Goal: Task Accomplishment & Management: Manage account settings

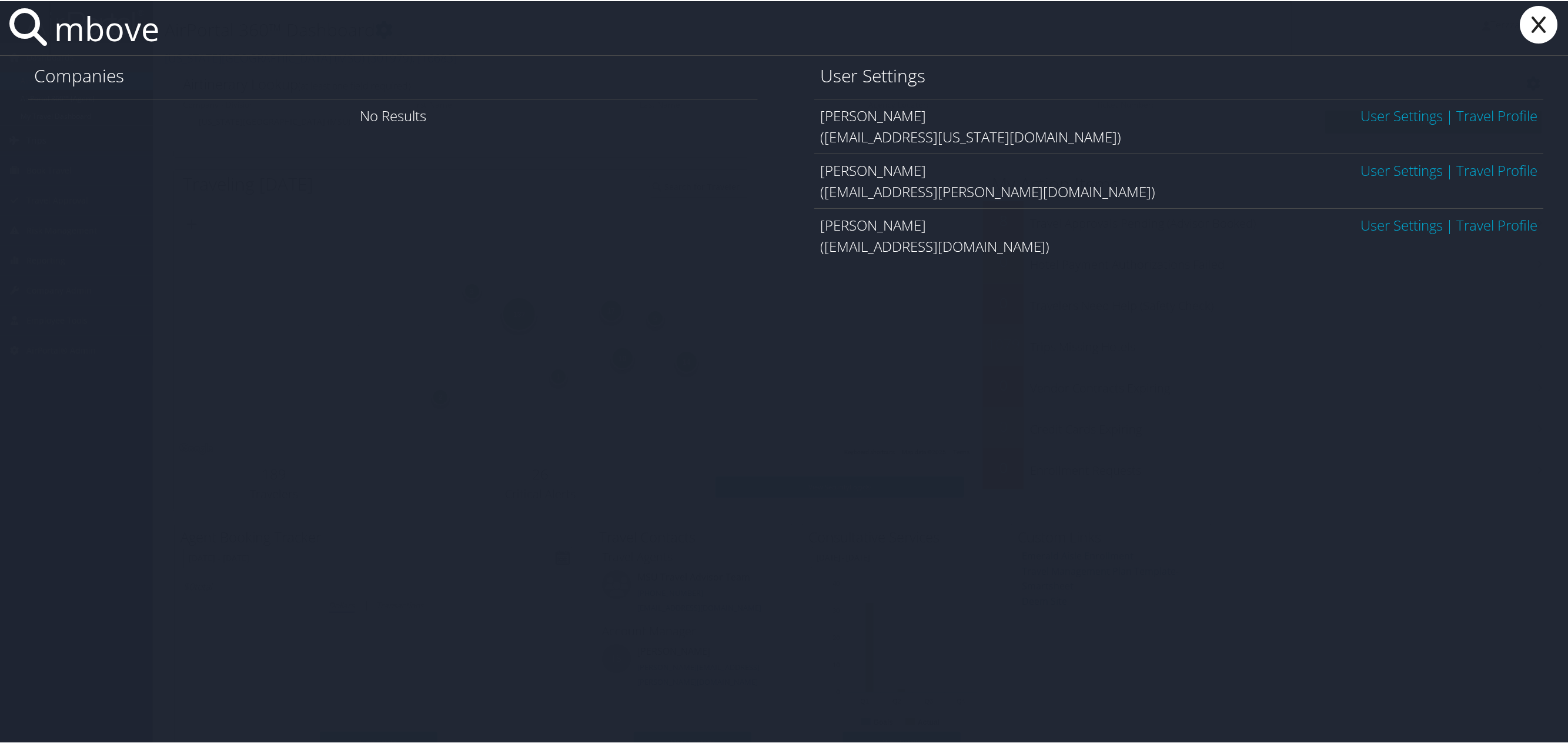
type input "mbove"
click at [1426, 226] on link "User Settings" at bounding box center [1403, 224] width 82 height 19
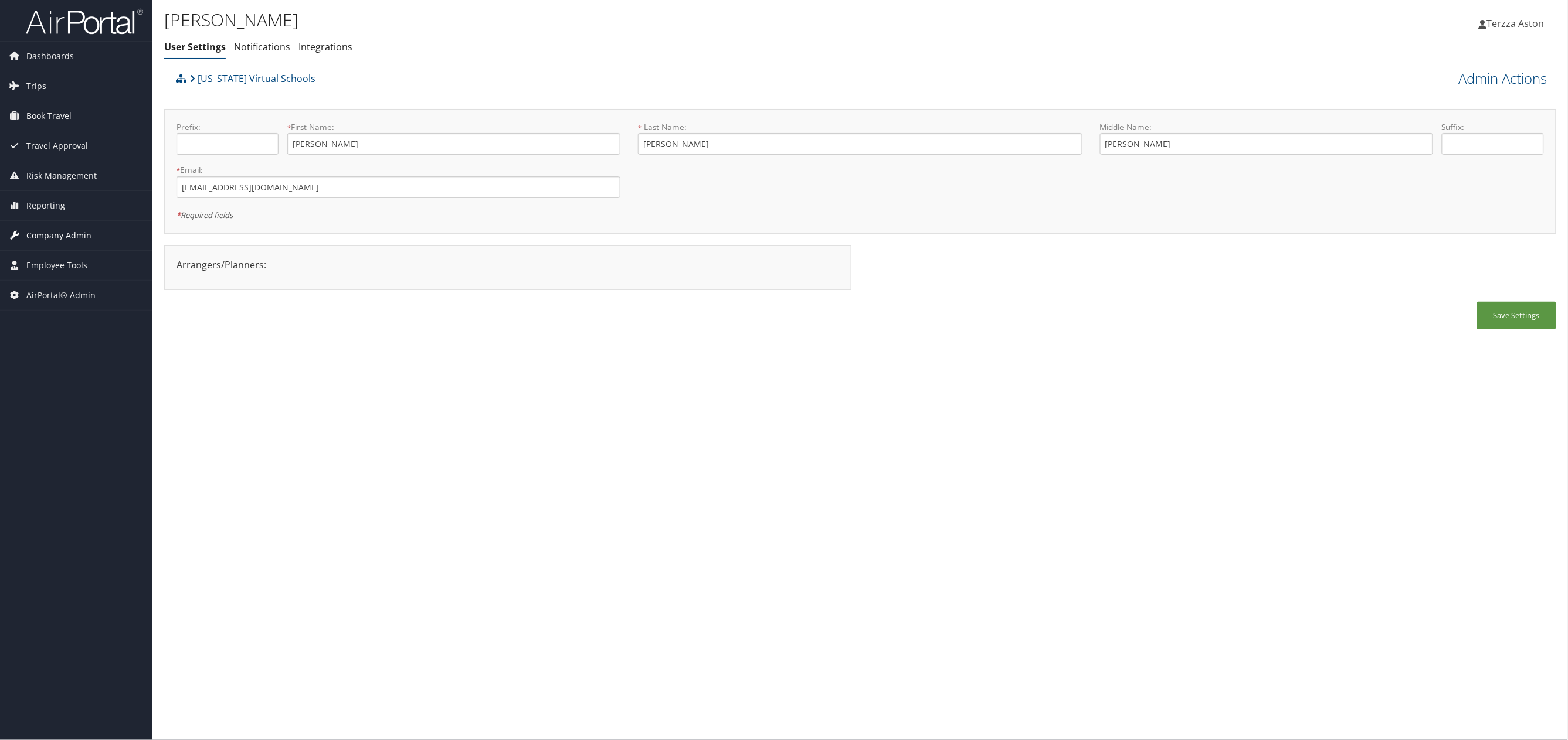
click at [65, 233] on span "Company Admin" at bounding box center [59, 235] width 65 height 29
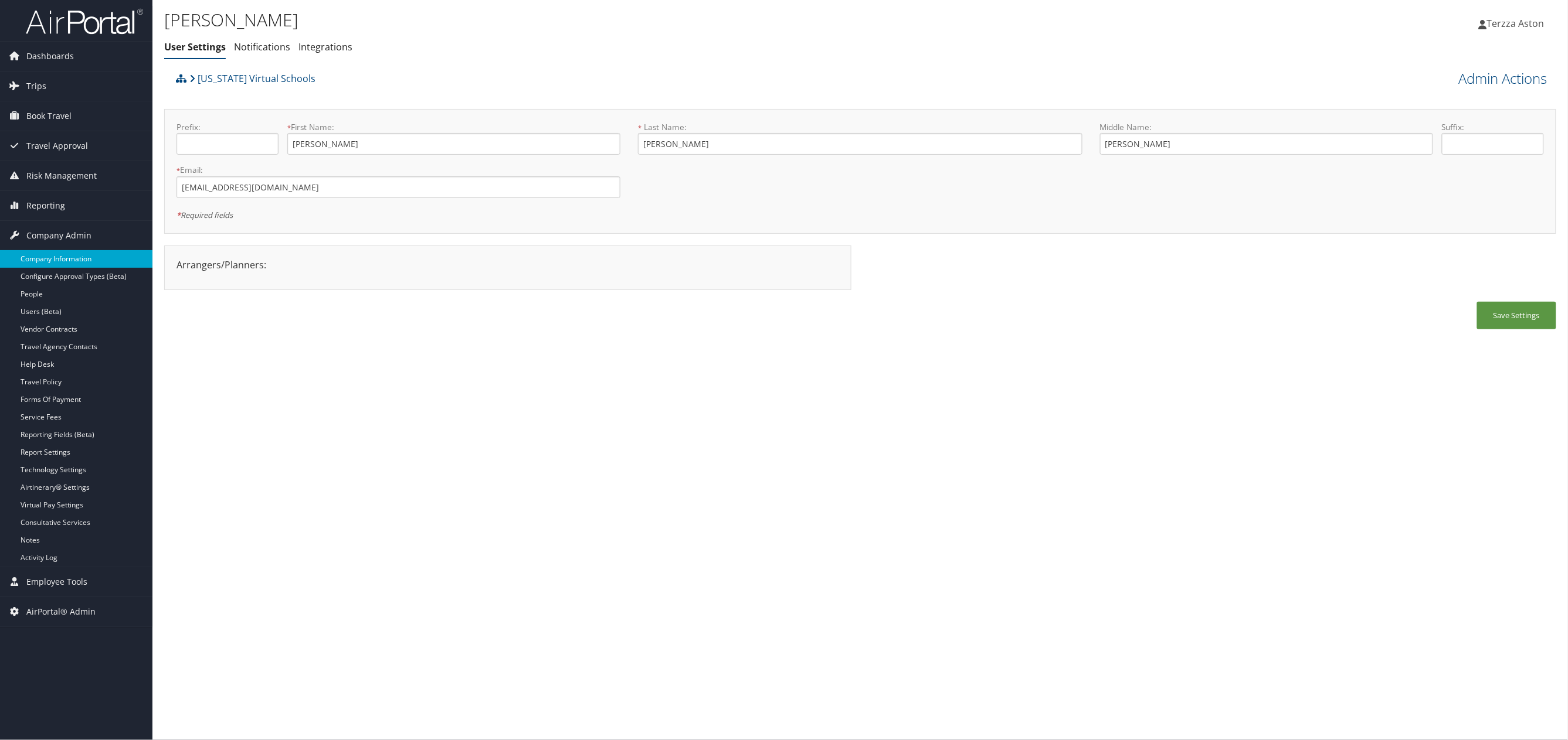
click at [70, 259] on link "Company Information" at bounding box center [76, 259] width 153 height 17
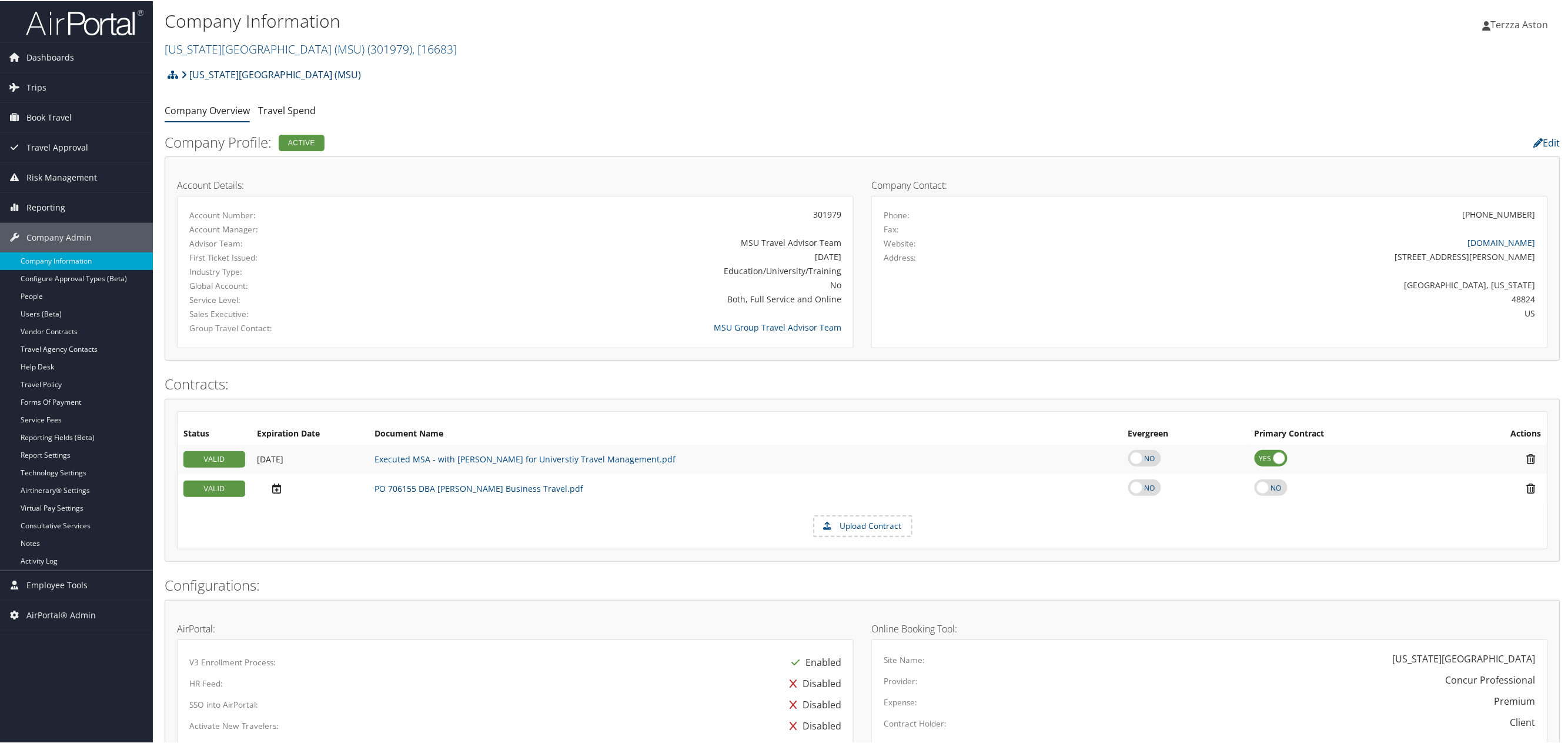
click at [202, 75] on link "[US_STATE][GEOGRAPHIC_DATA] (MSU)" at bounding box center [271, 74] width 180 height 24
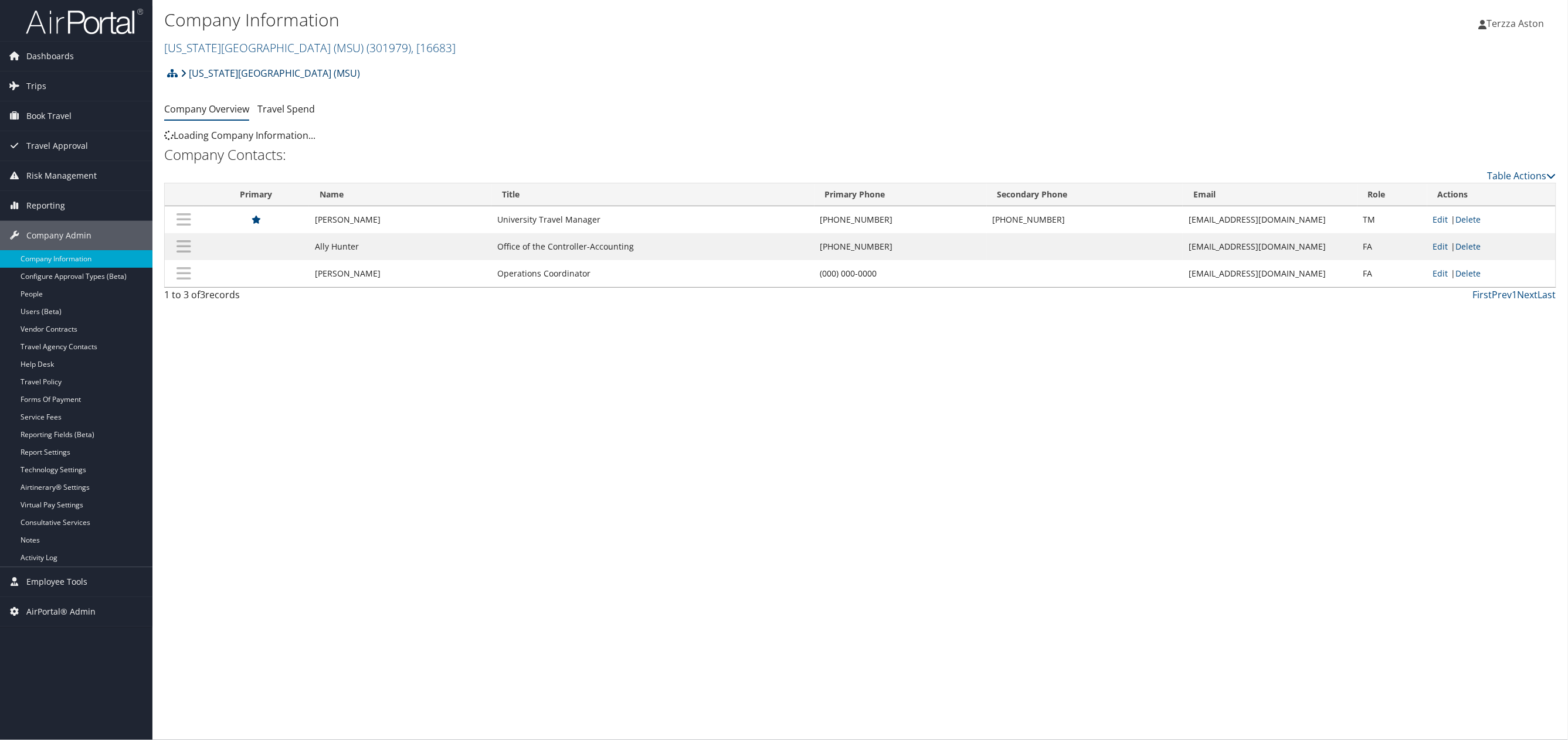
click at [189, 69] on link "Michigan State University (MSU)" at bounding box center [270, 73] width 179 height 24
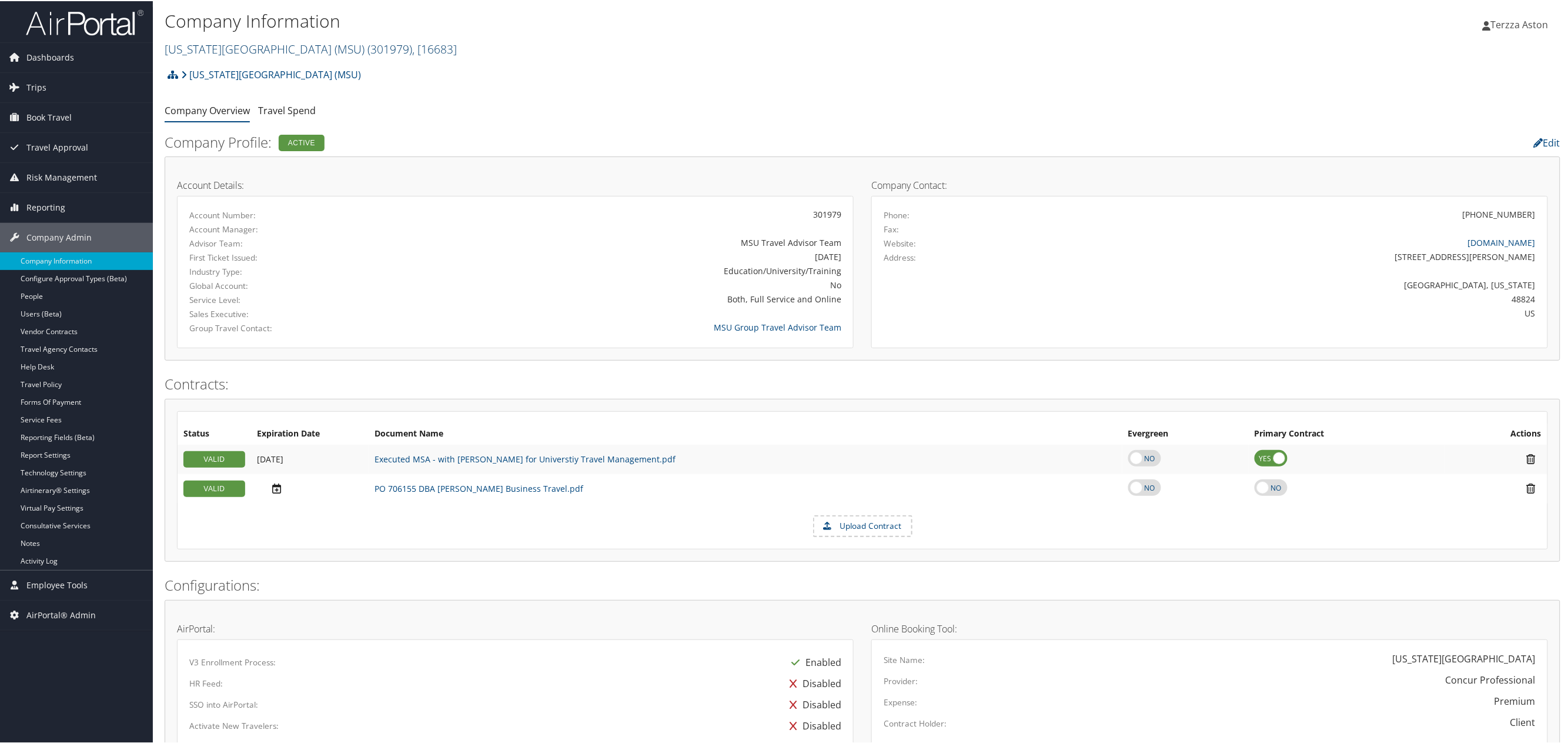
click at [198, 41] on link "[US_STATE][GEOGRAPHIC_DATA] (MSU) ( 301979 ) , [ 16683 ]" at bounding box center [310, 48] width 292 height 16
click at [197, 66] on input "search" at bounding box center [242, 69] width 154 height 22
type input "florida virtua"
click at [234, 92] on div "Florida Virtual Schools (302079), [45991]" at bounding box center [267, 92] width 217 height 11
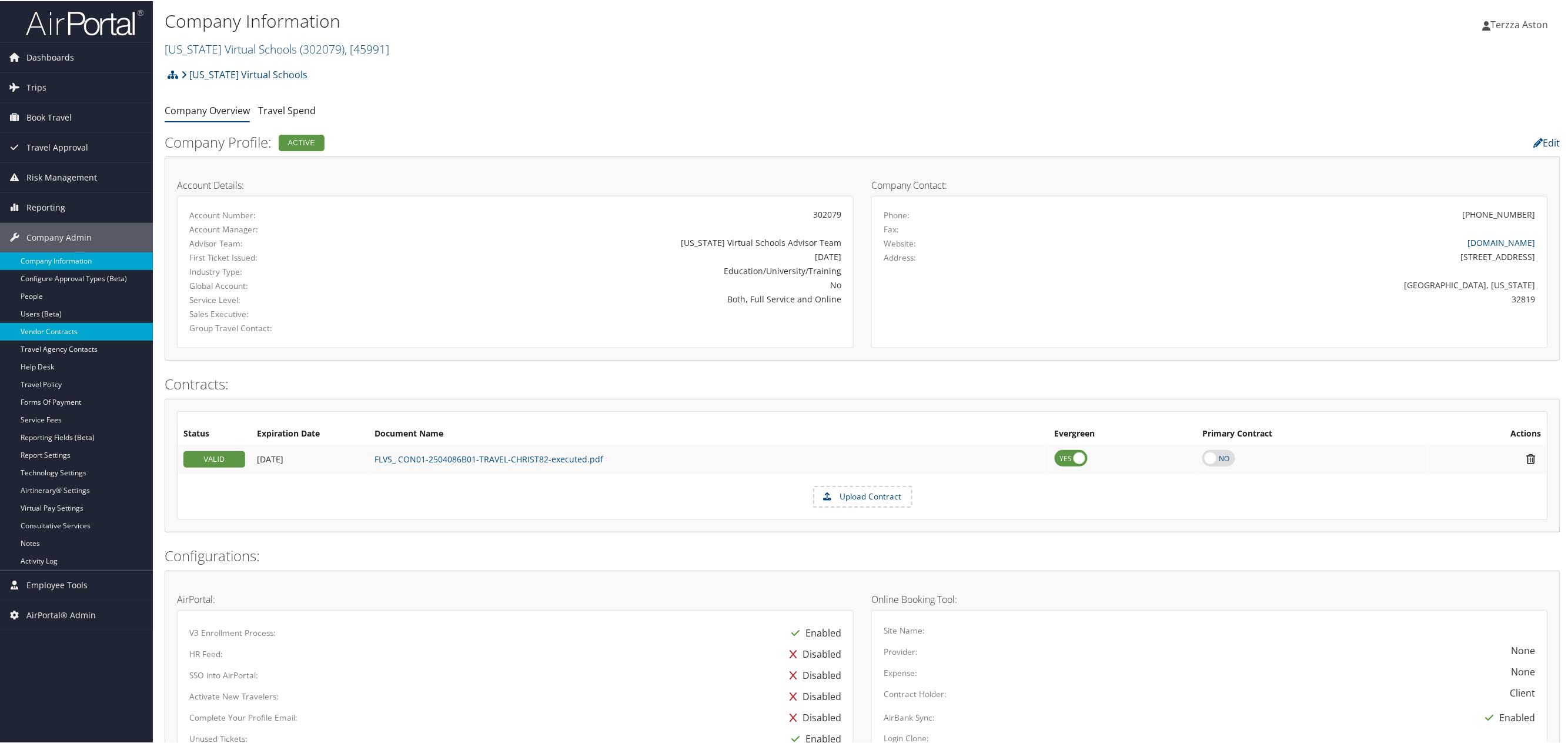
click at [66, 329] on link "Vendor Contracts" at bounding box center [76, 331] width 153 height 17
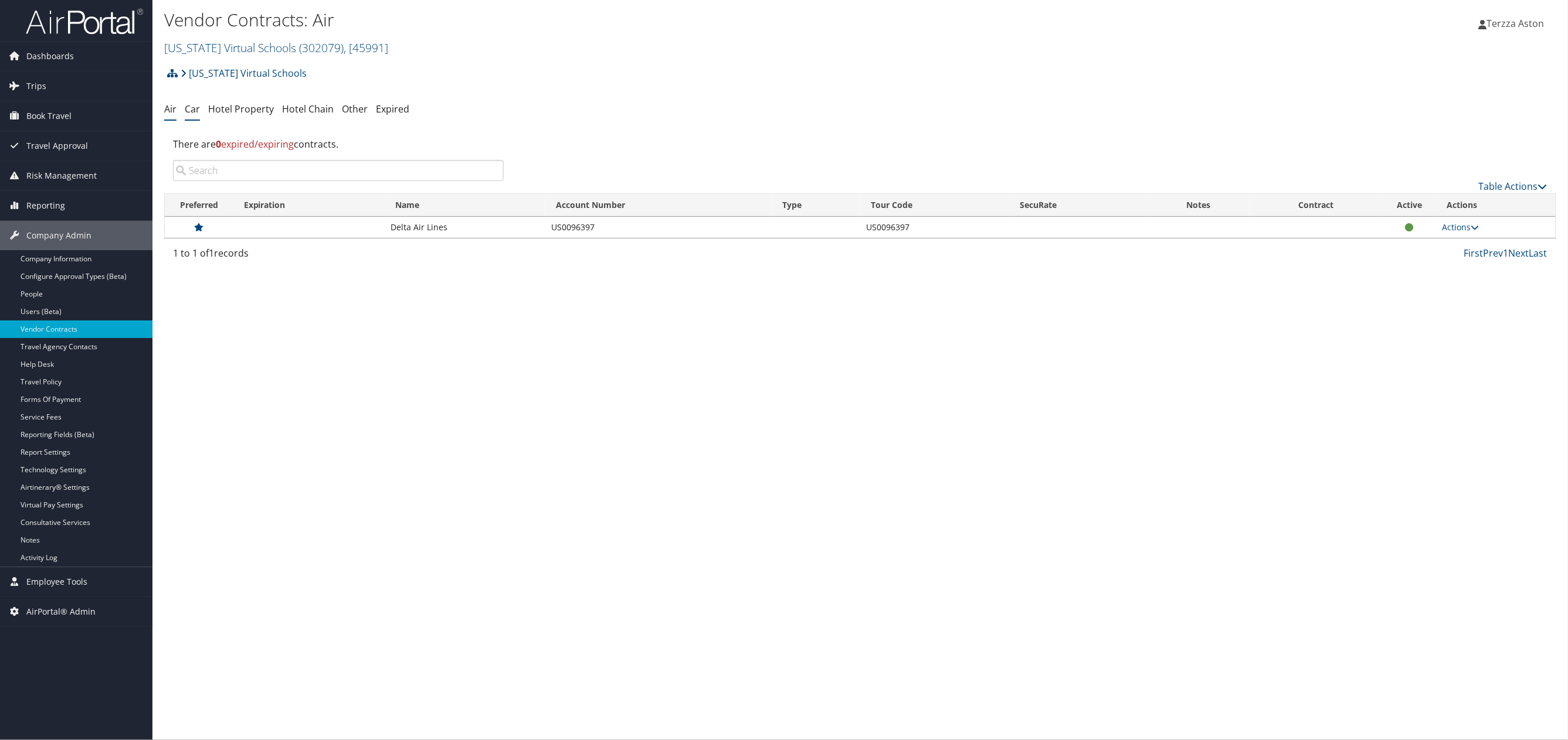
click at [195, 112] on link "Car" at bounding box center [192, 109] width 15 height 13
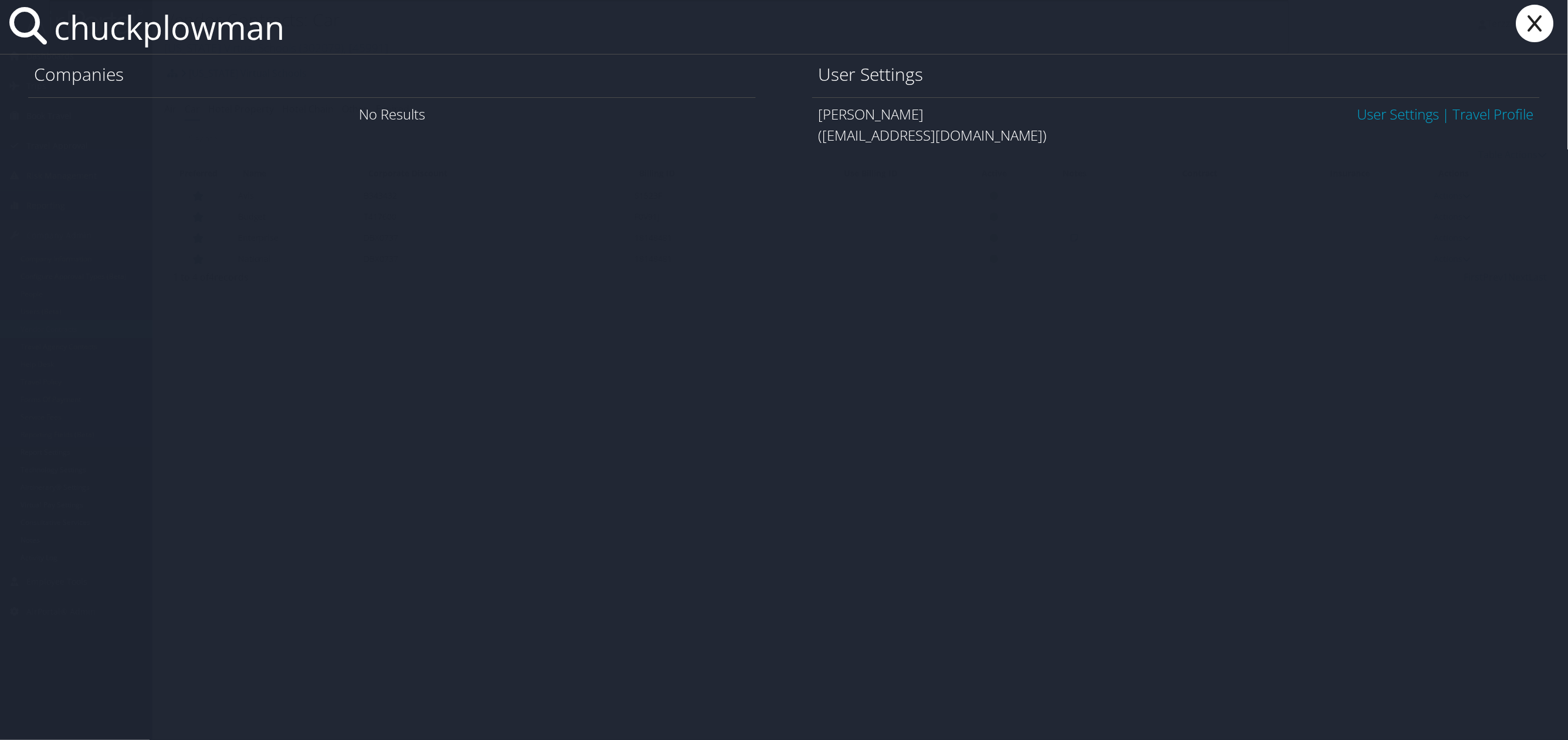
type input "chuckplowman"
click at [1402, 117] on link "User Settings" at bounding box center [1399, 114] width 82 height 19
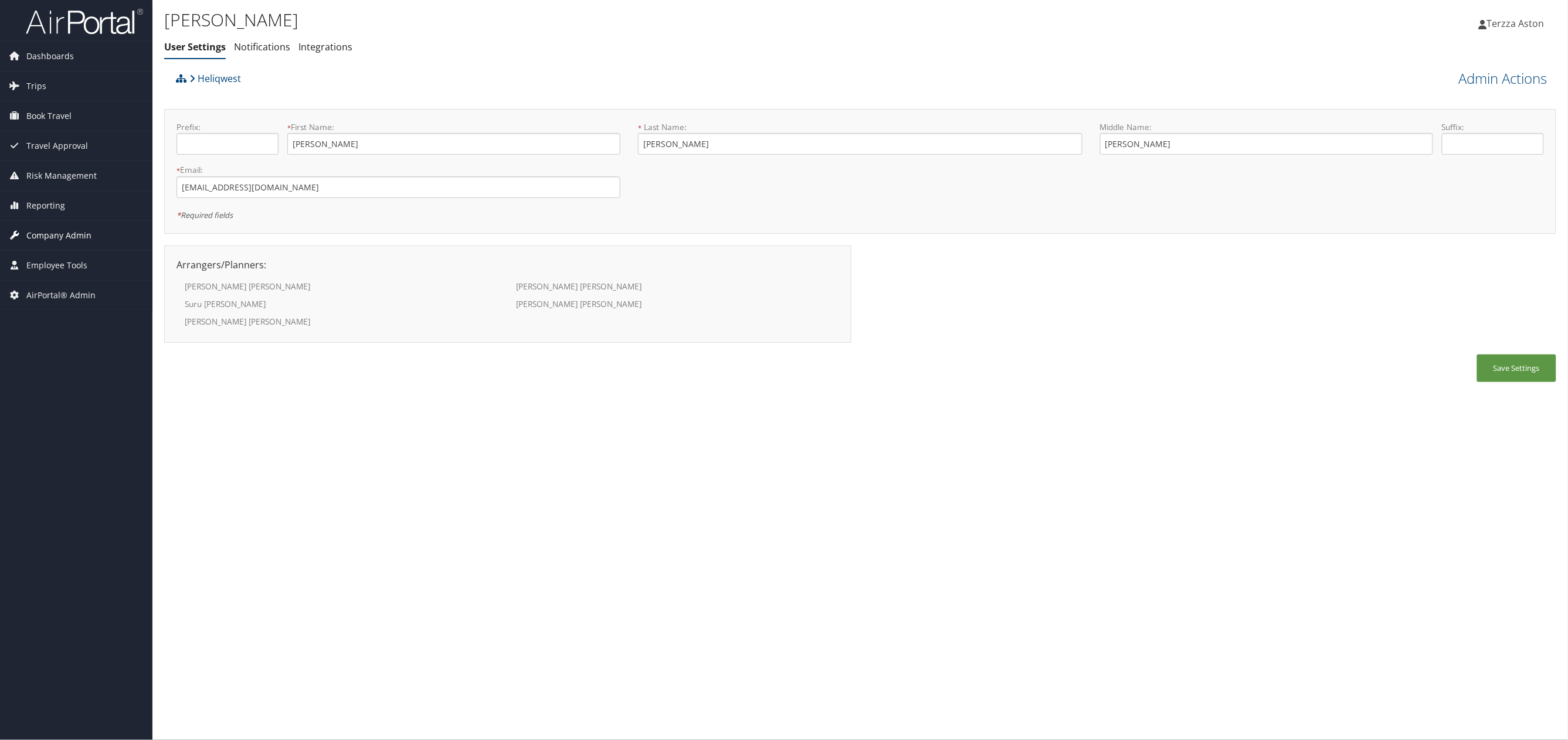
click at [78, 237] on span "Company Admin" at bounding box center [59, 235] width 65 height 29
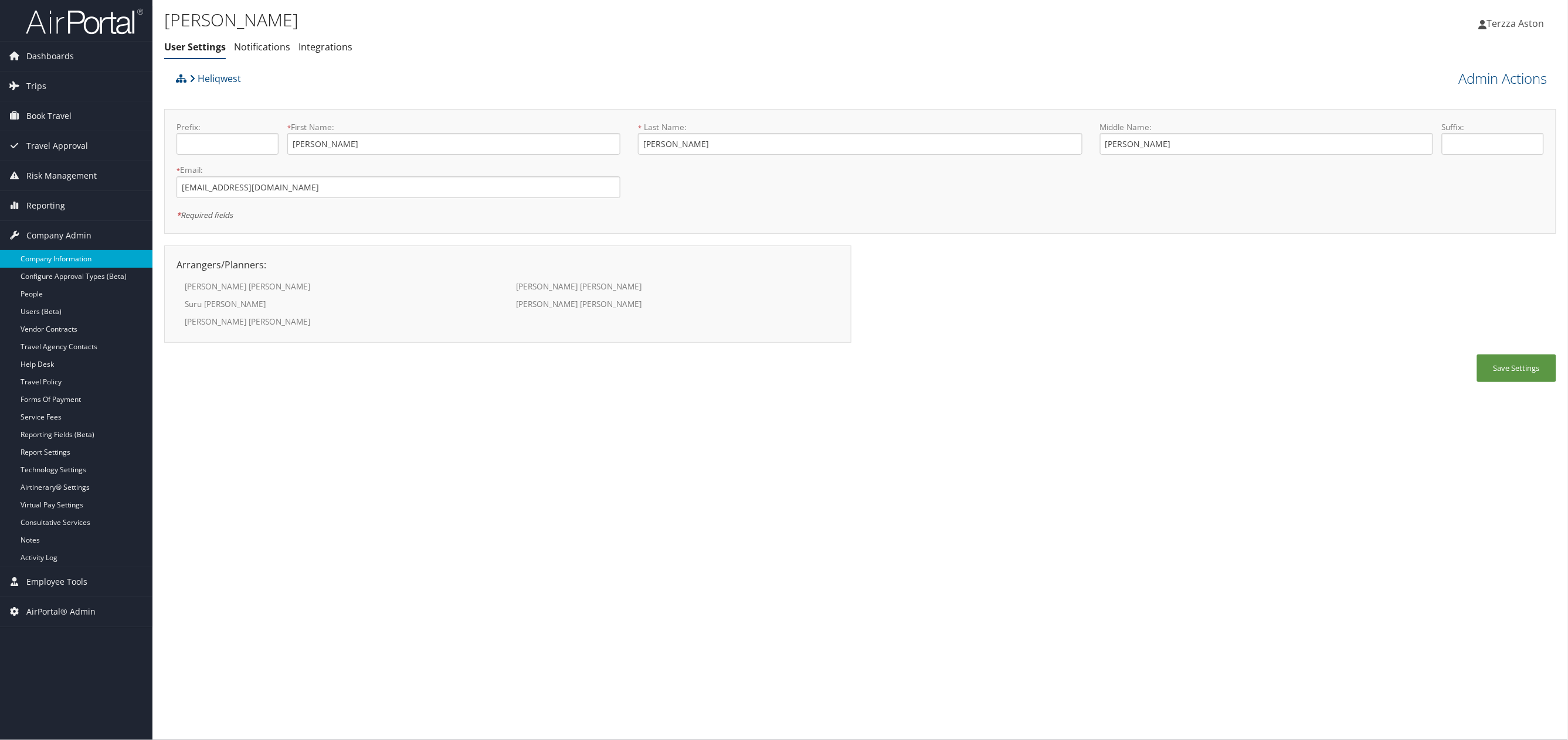
click at [77, 258] on link "Company Information" at bounding box center [76, 259] width 153 height 17
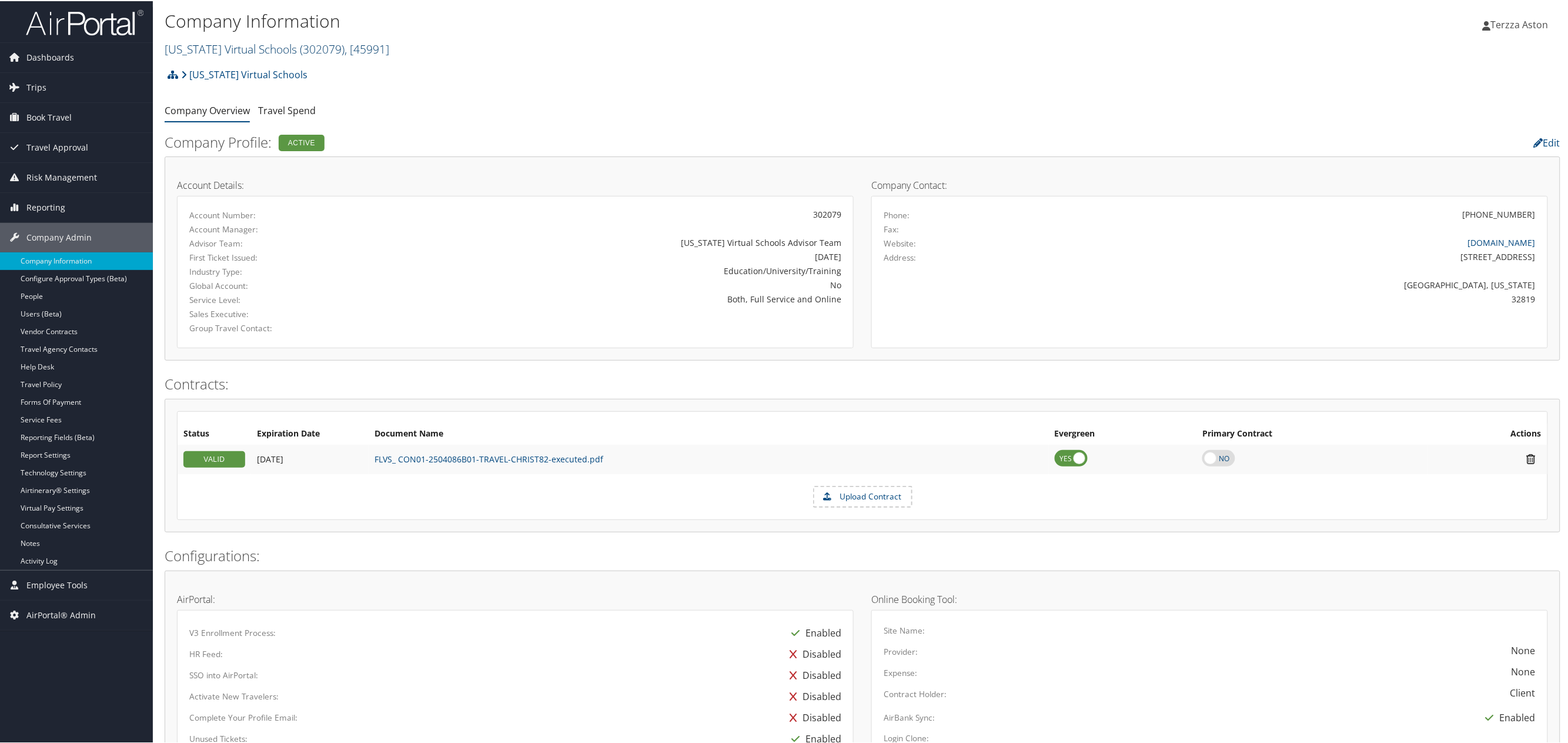
click at [202, 48] on link "Florida Virtual Schools ( 302079 ) , [ 45991 ]" at bounding box center [276, 48] width 224 height 16
click at [183, 71] on input "search" at bounding box center [242, 69] width 154 height 22
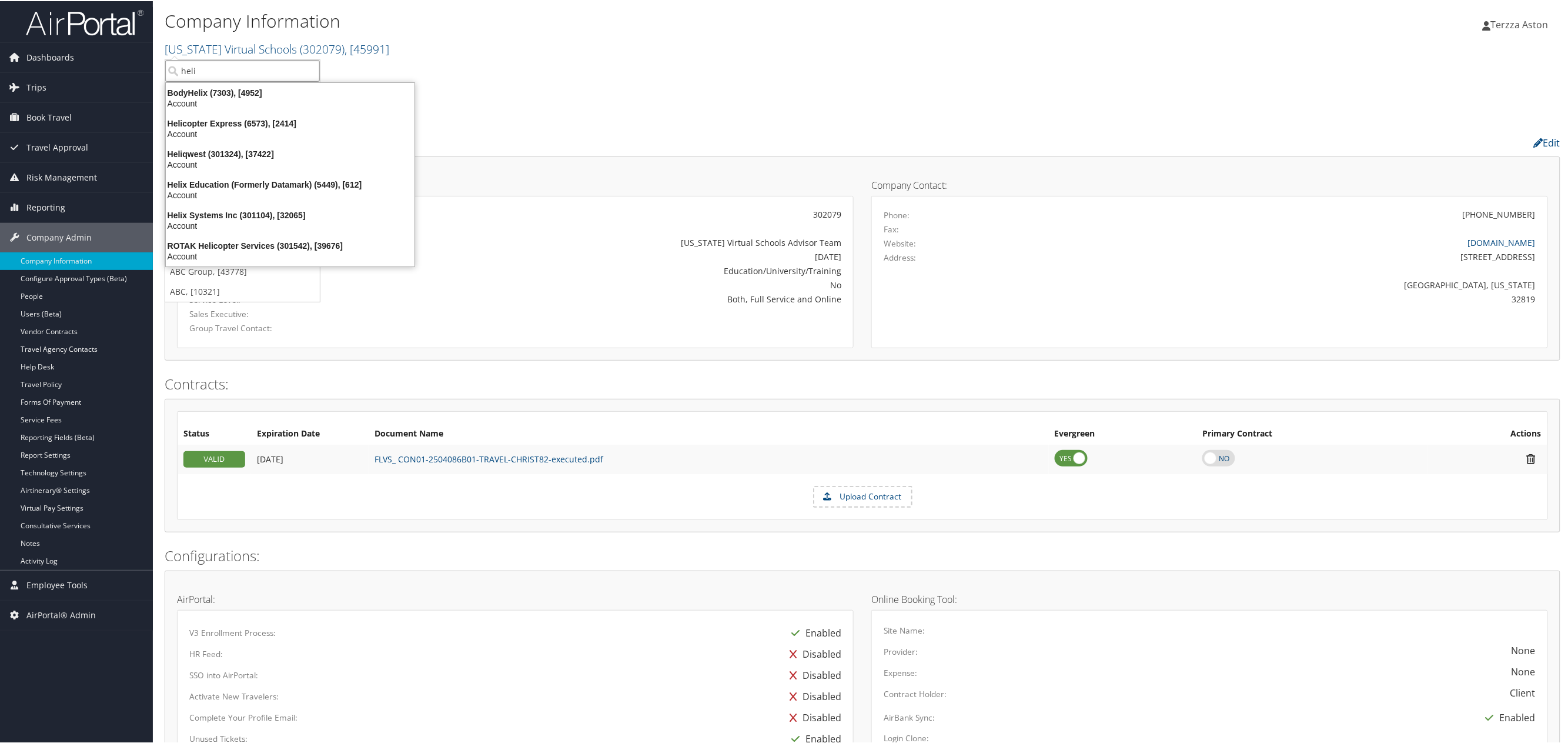
type input "heliq"
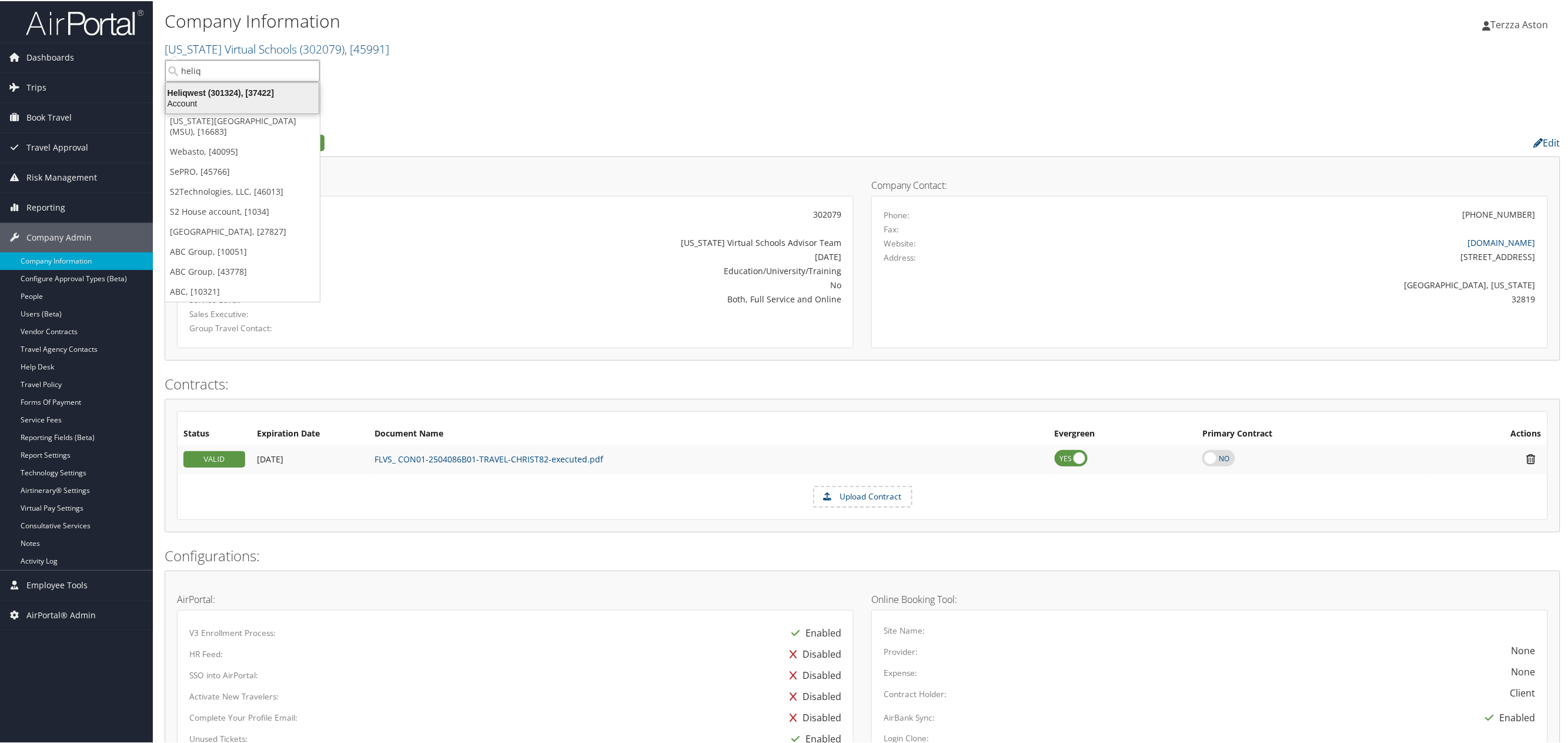
click at [204, 94] on div "Heliqwest (301324), [37422]" at bounding box center [242, 92] width 167 height 11
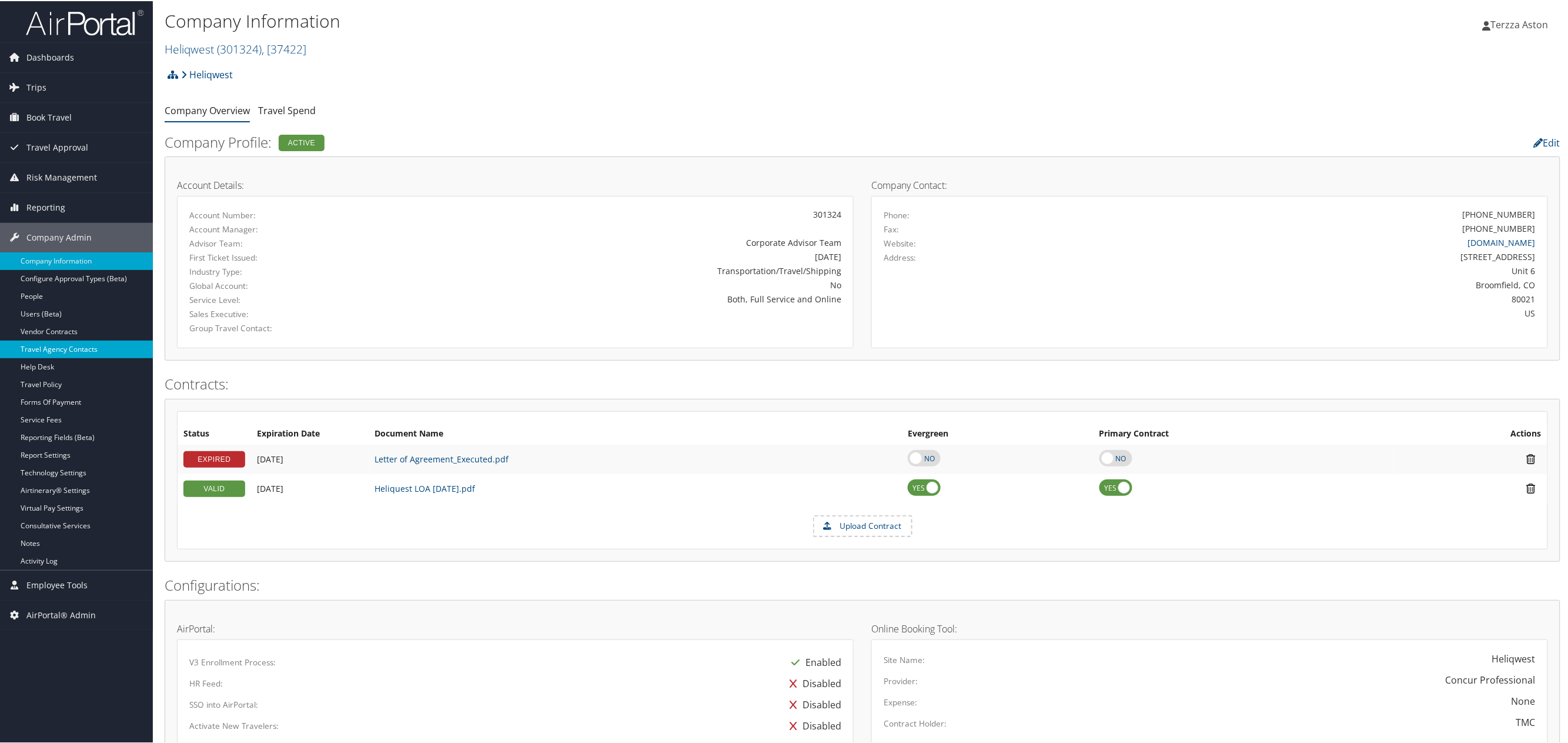
click at [69, 345] on link "Travel Agency Contacts" at bounding box center [76, 348] width 153 height 17
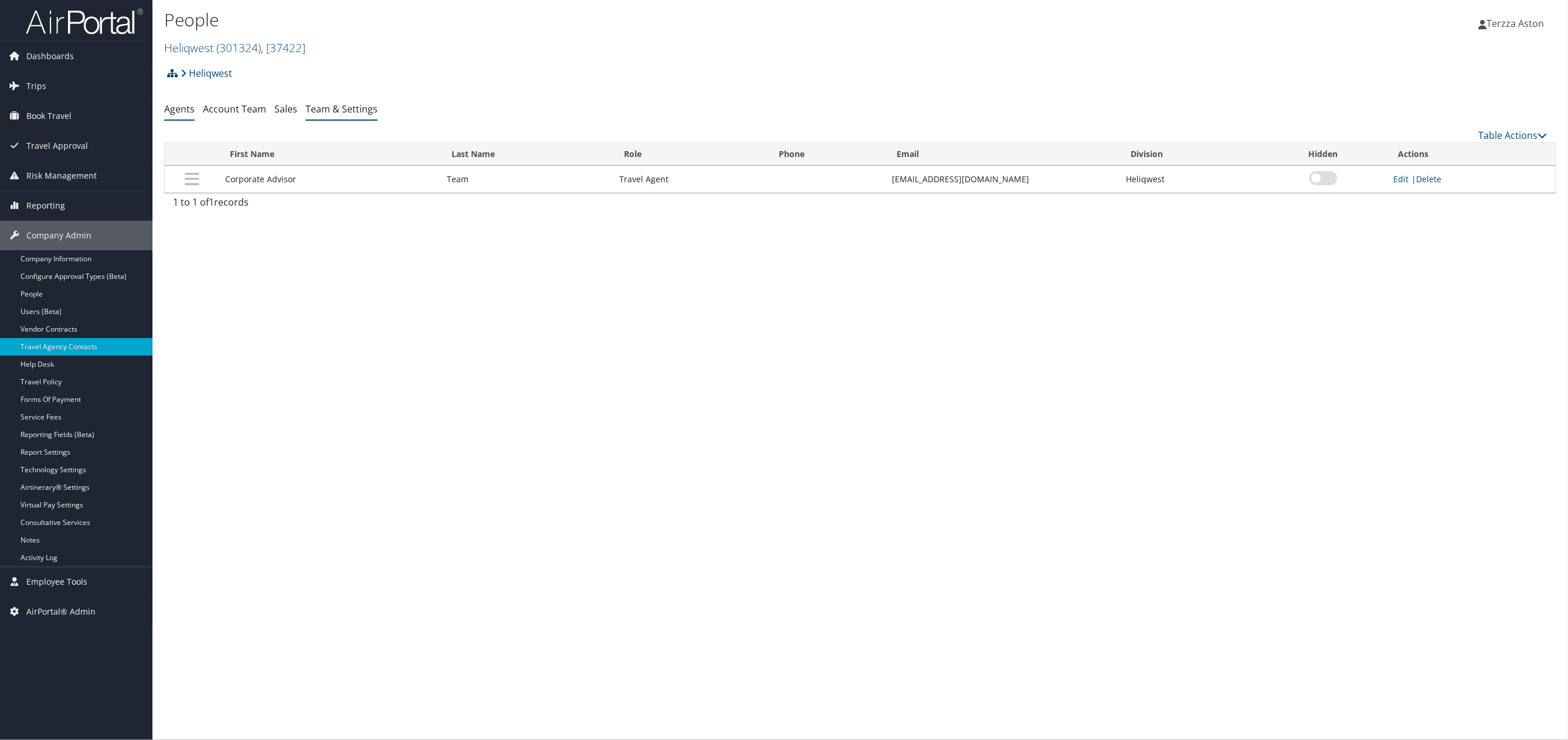
click at [353, 108] on link "Team & Settings" at bounding box center [342, 109] width 72 height 13
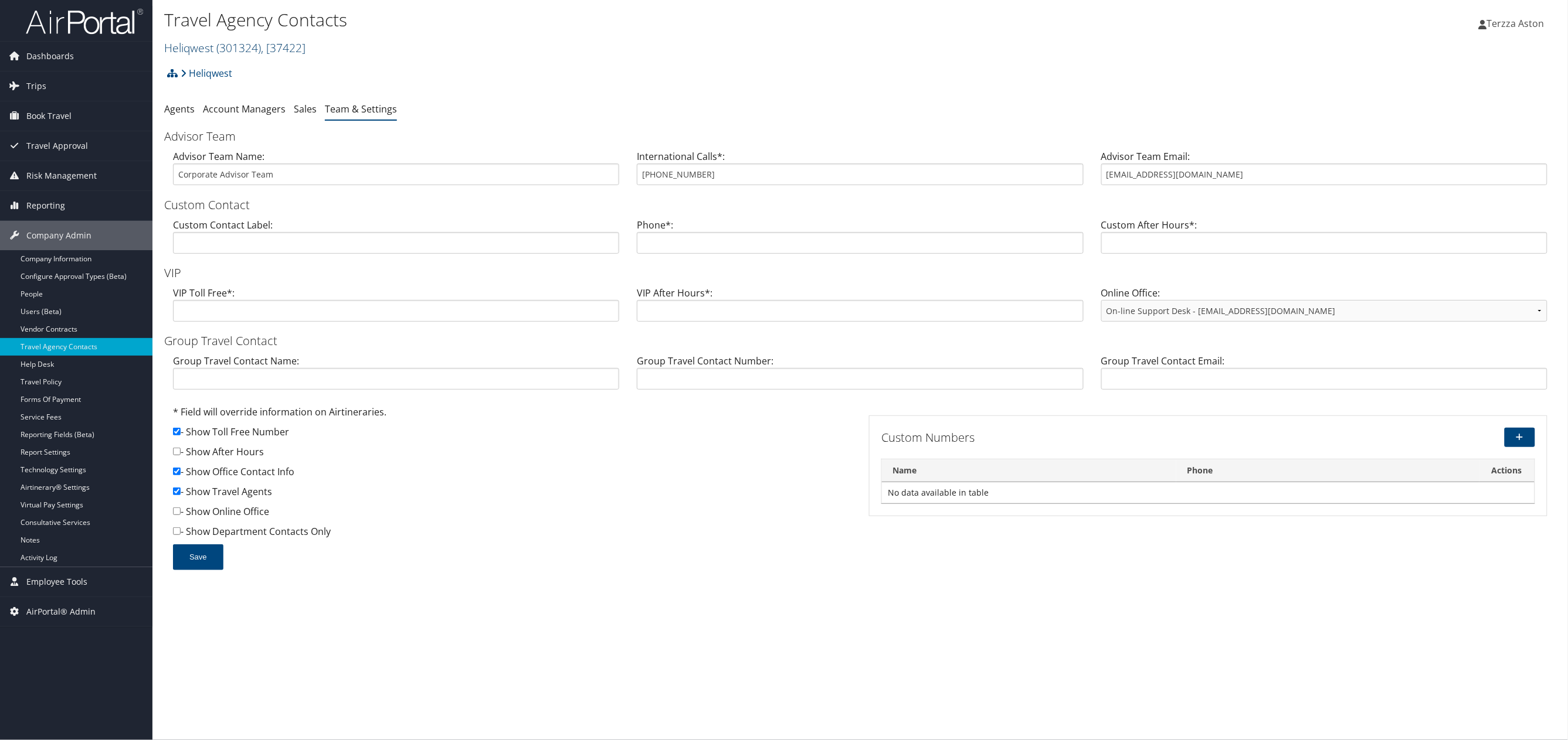
click at [215, 42] on link "Heliqwest ( 301324 ) , [ 37422 ]" at bounding box center [235, 47] width 141 height 16
click at [201, 121] on link "[US_STATE] Virtual Schools, [45991]" at bounding box center [242, 119] width 154 height 20
click at [58, 331] on link "Vendor Contracts" at bounding box center [76, 329] width 153 height 17
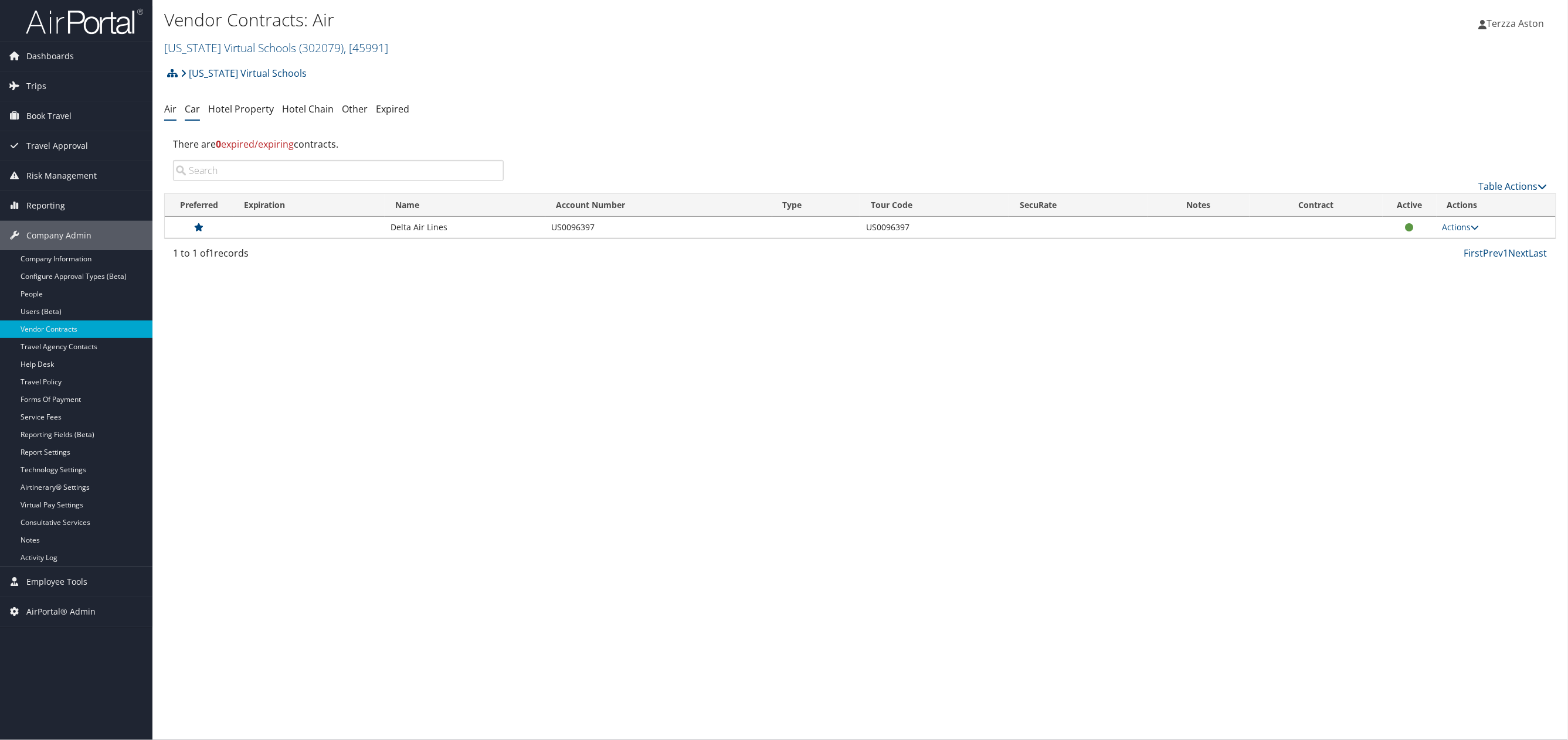
click at [187, 109] on link "Car" at bounding box center [192, 109] width 15 height 13
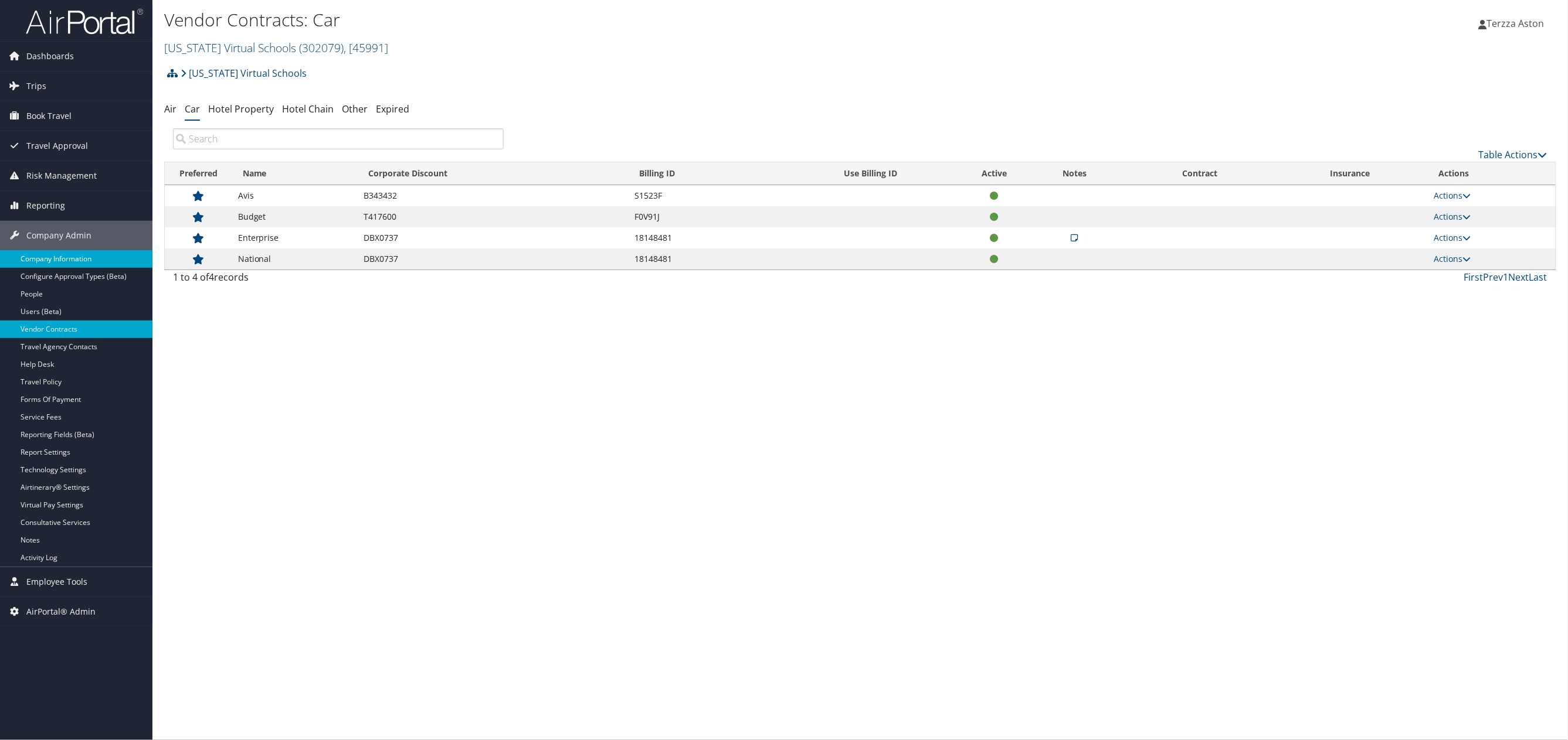
click at [52, 255] on link "Company Information" at bounding box center [76, 259] width 153 height 17
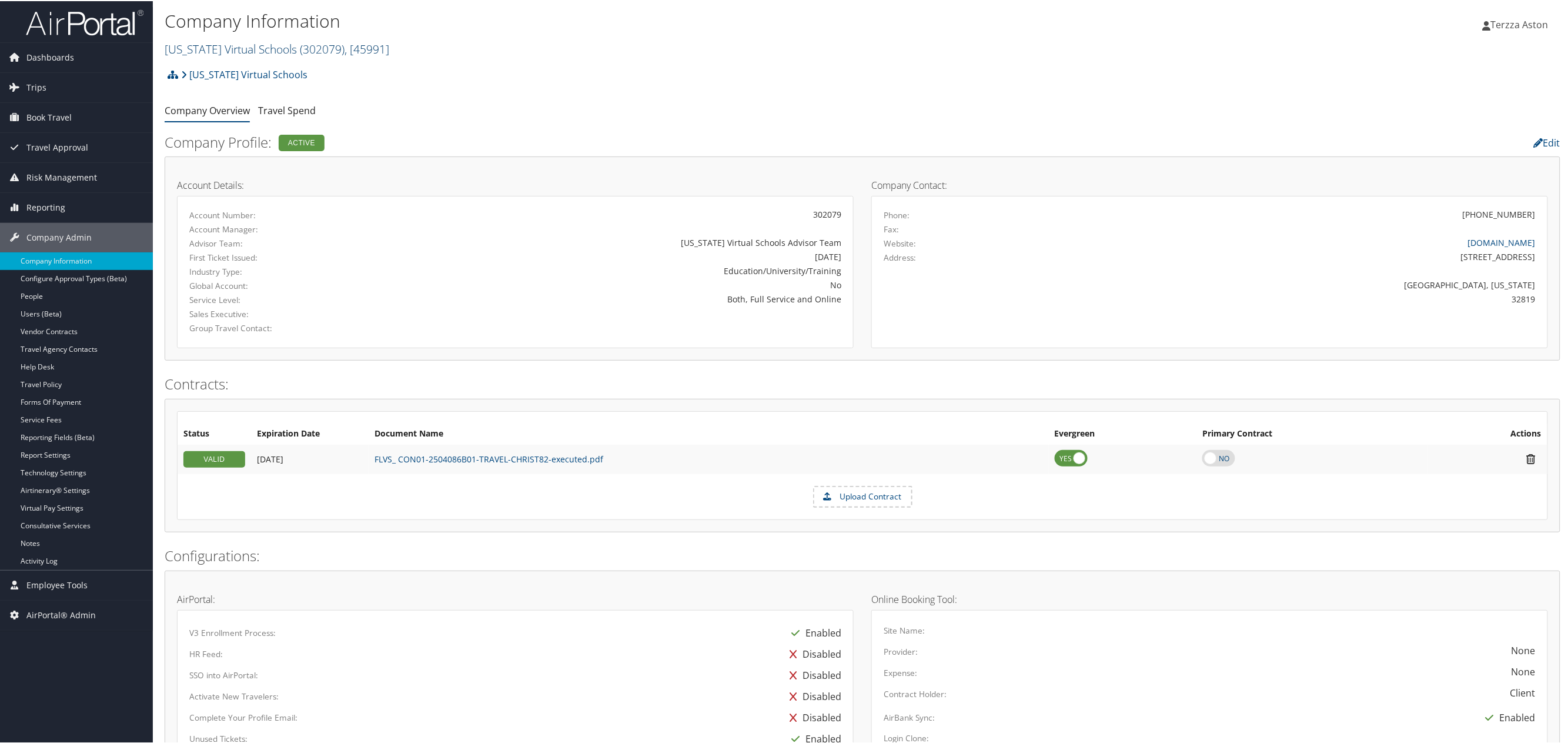
click at [226, 49] on link "Florida Virtual Schools ( 302079 ) , [ 45991 ]" at bounding box center [276, 48] width 224 height 16
click at [214, 71] on input "search" at bounding box center [242, 69] width 154 height 22
click at [193, 67] on input "search" at bounding box center [242, 69] width 154 height 22
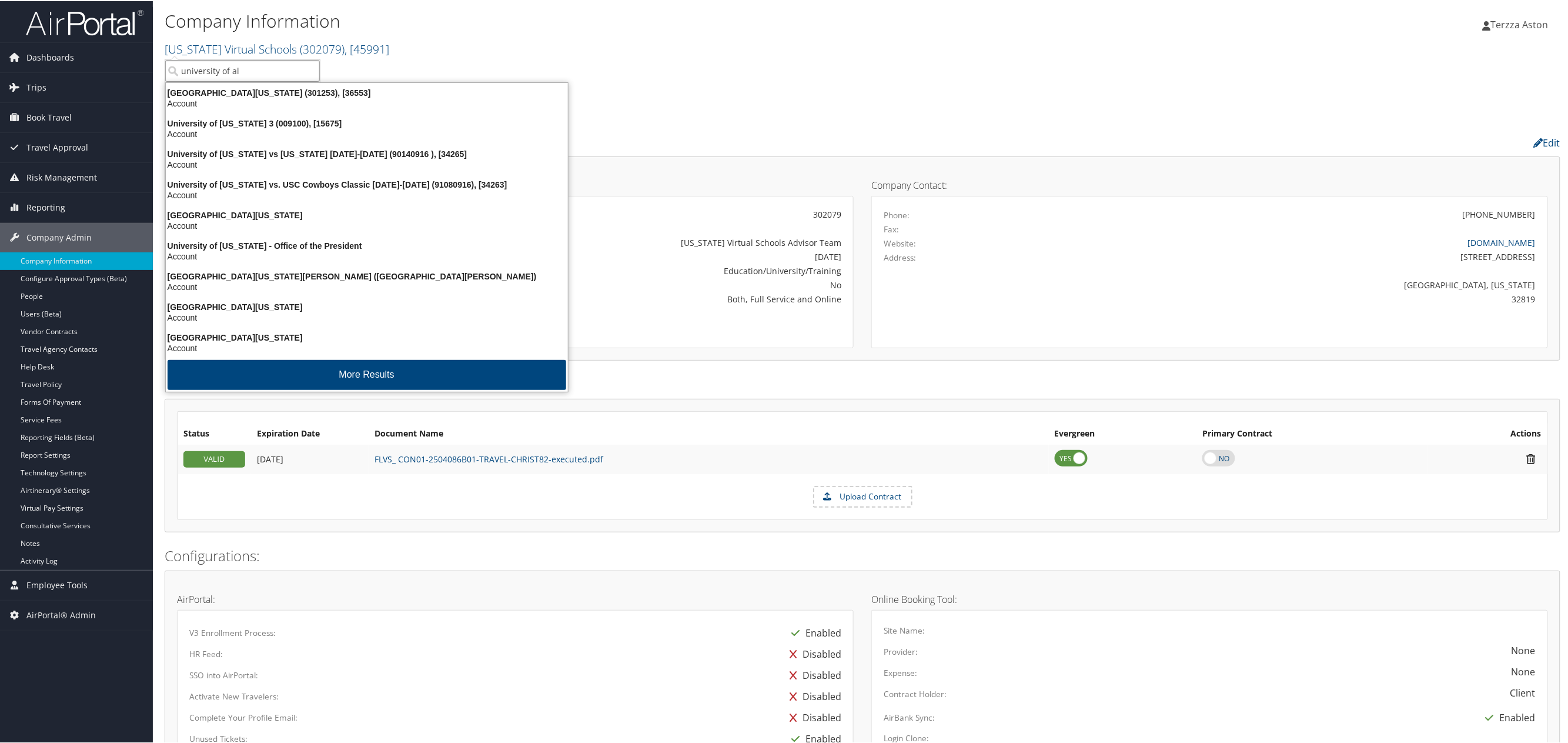
type input "university of ala"
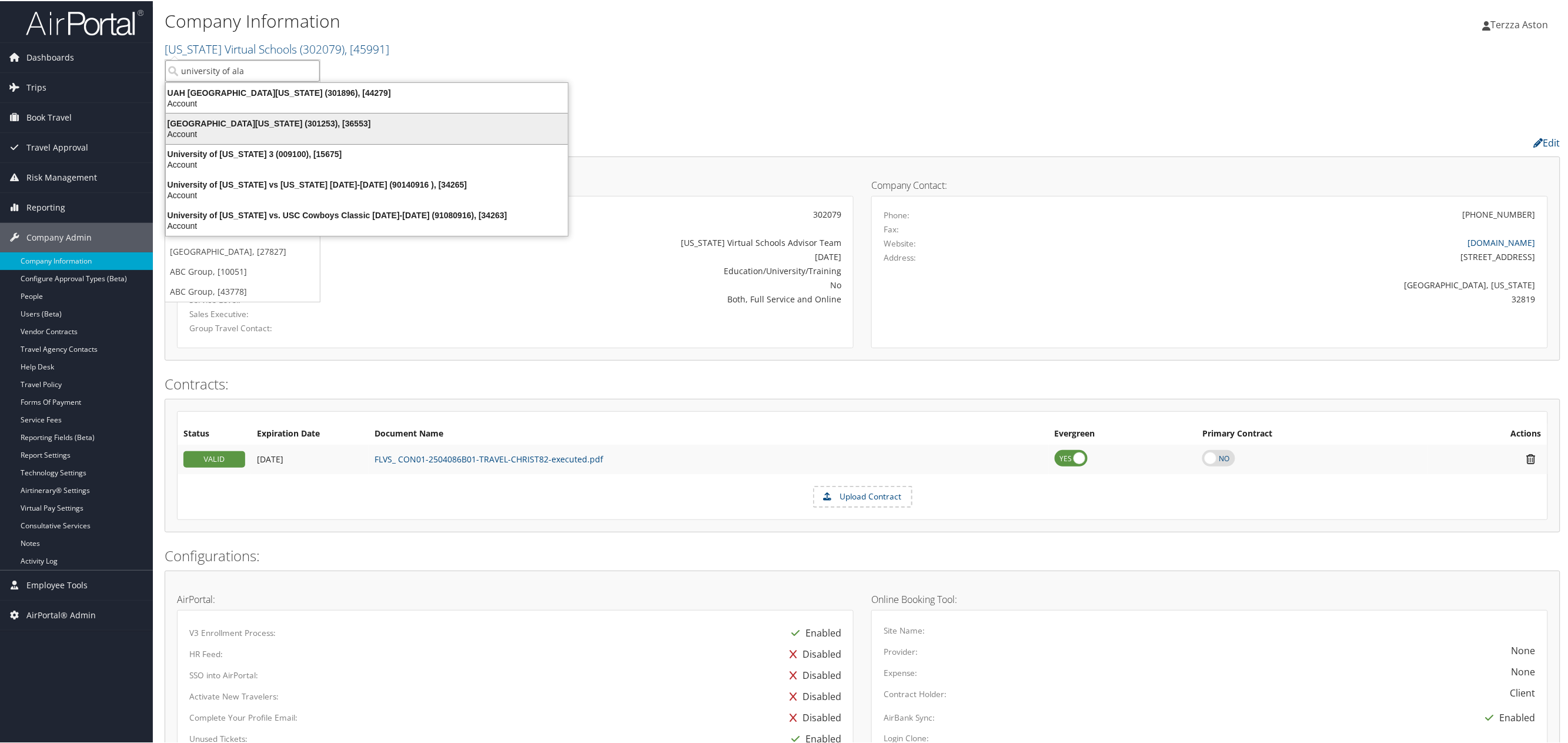
click at [242, 120] on div "University of Alabama (301253), [36553]" at bounding box center [367, 122] width 416 height 11
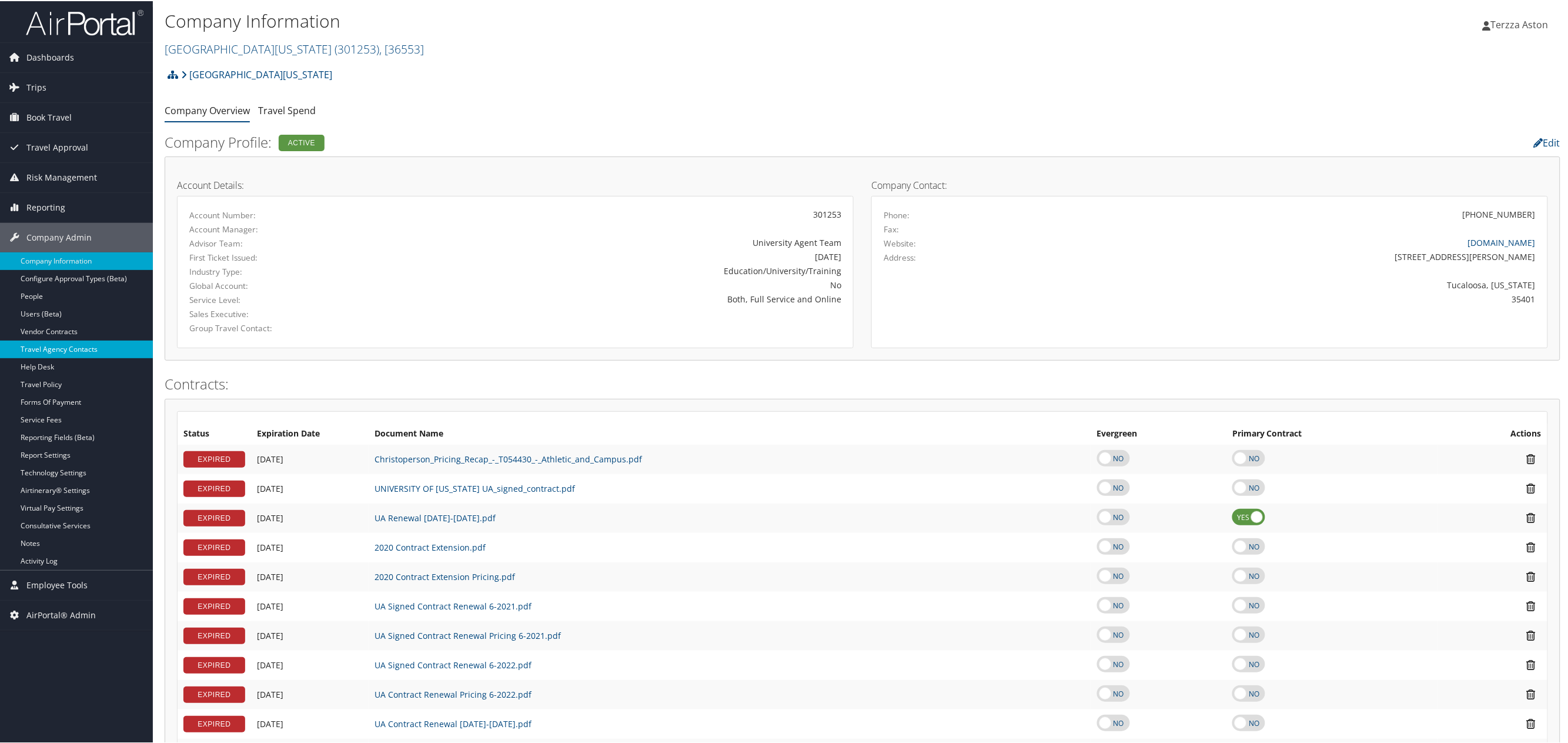
click at [79, 350] on link "Travel Agency Contacts" at bounding box center [76, 348] width 153 height 17
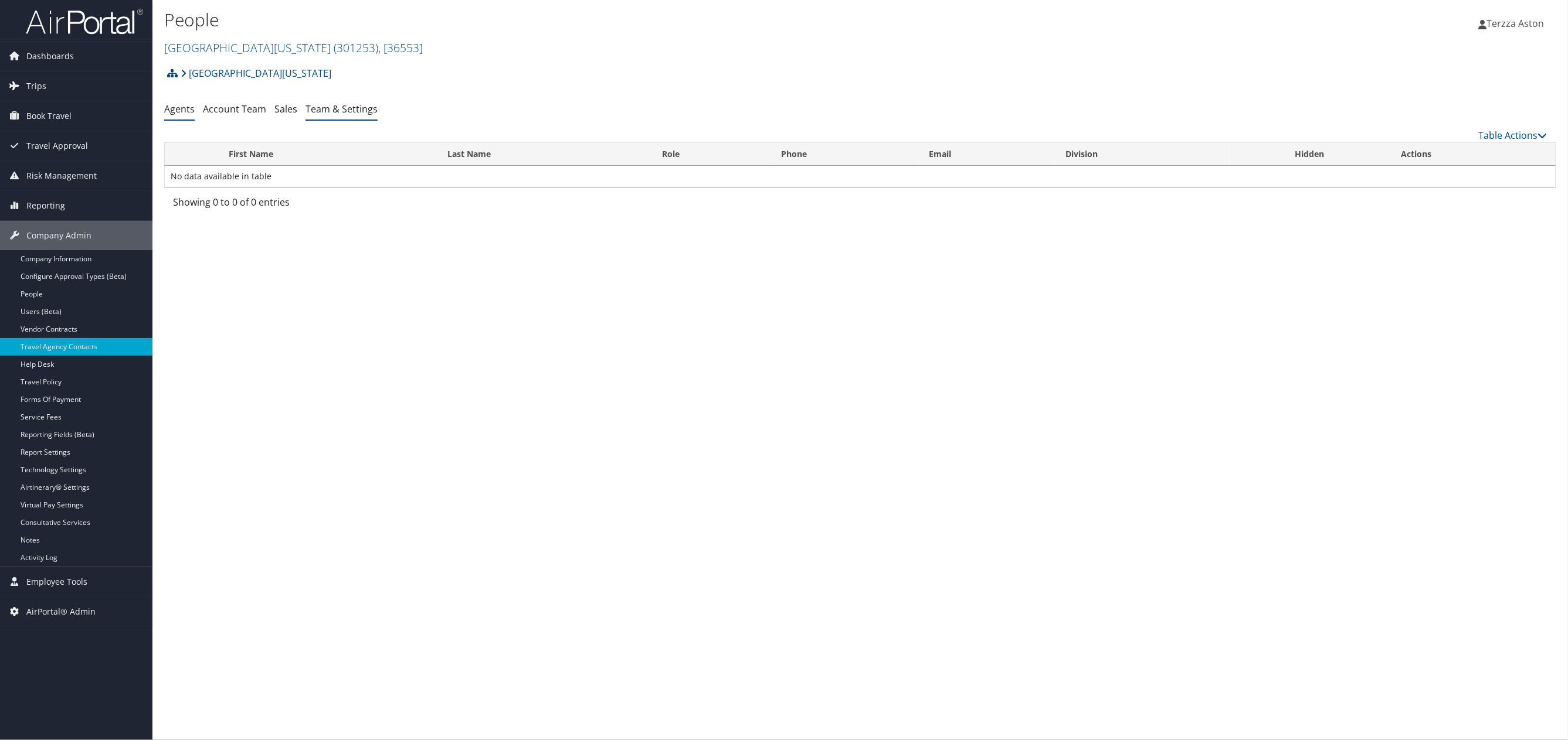
click at [353, 106] on link "Team & Settings" at bounding box center [342, 109] width 72 height 13
